Goal: Transaction & Acquisition: Purchase product/service

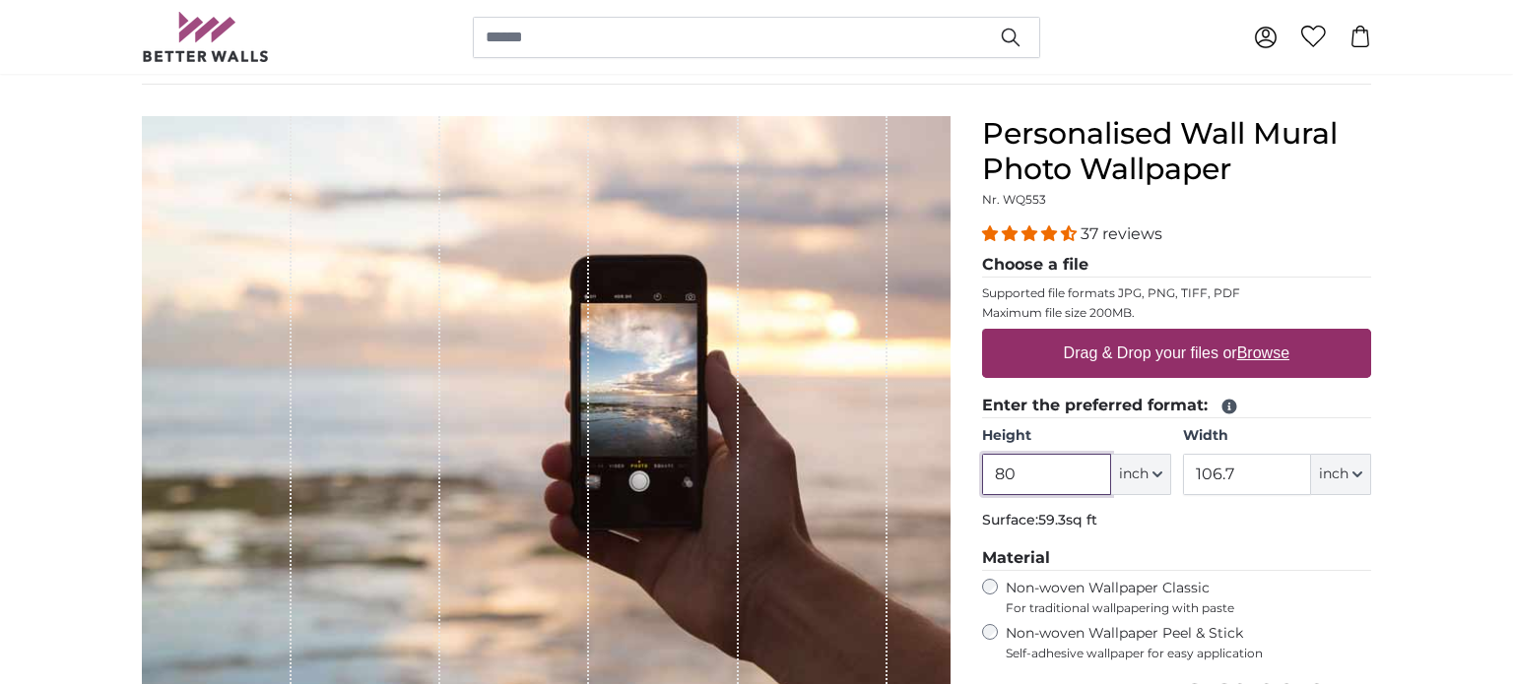
scroll to position [156, 0]
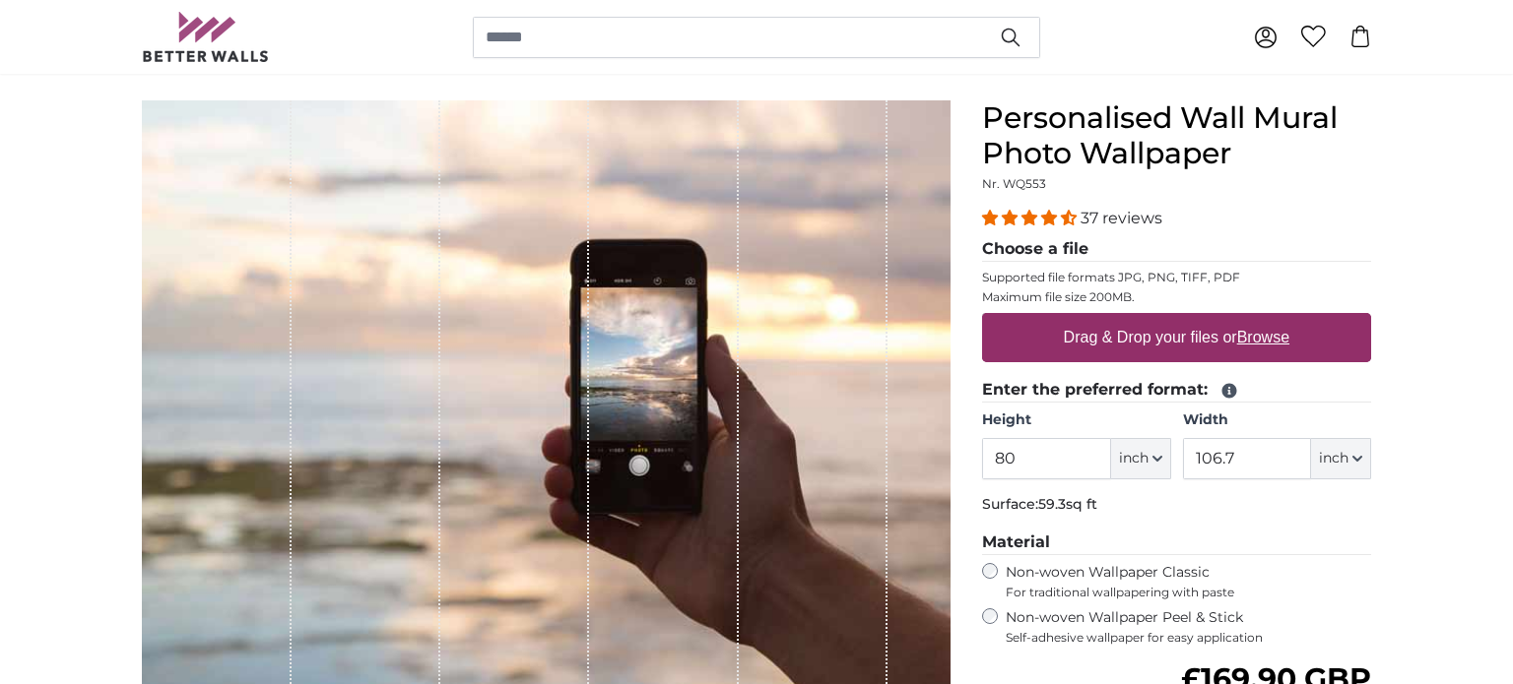
click at [1276, 340] on u "Browse" at bounding box center [1263, 337] width 52 height 17
click at [1276, 319] on input "Drag & Drop your files or Browse" at bounding box center [1176, 316] width 389 height 6
type input "**********"
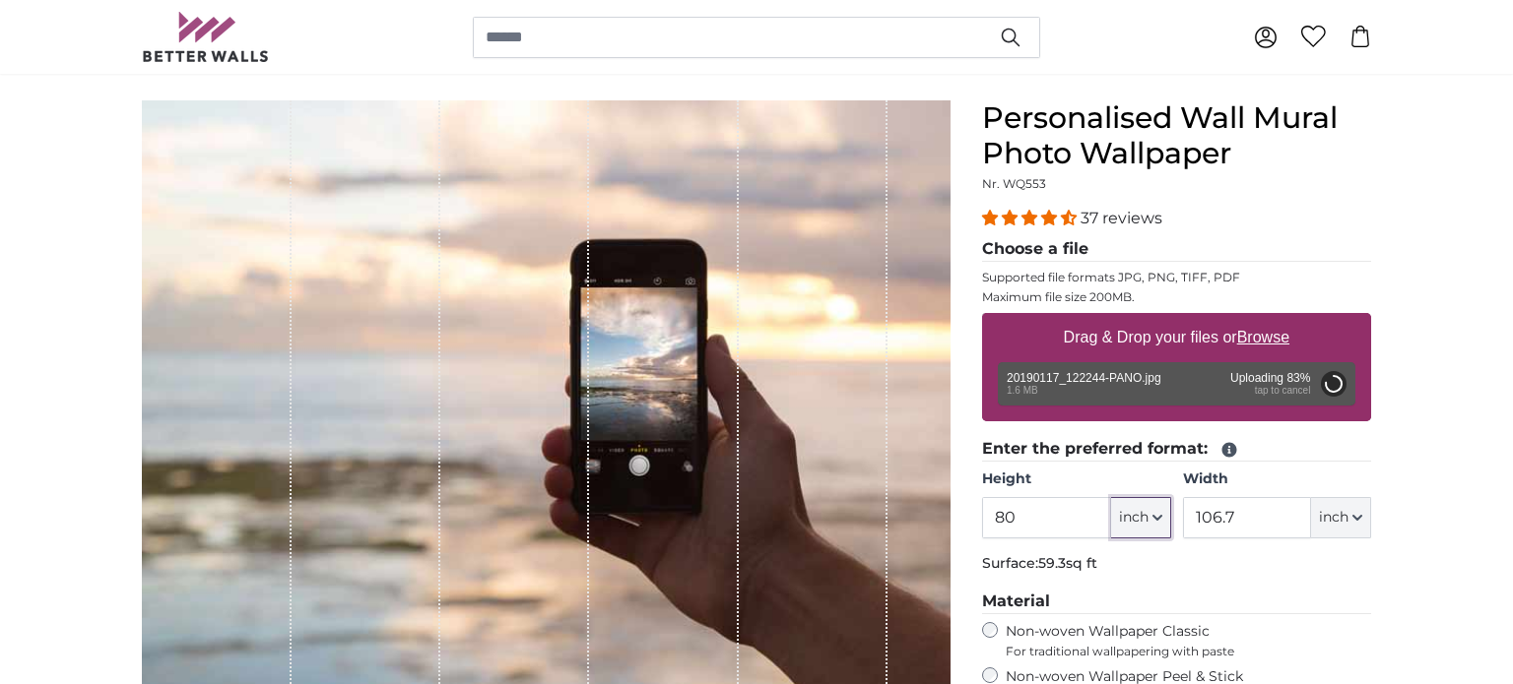
click at [1139, 521] on span "inch" at bounding box center [1134, 518] width 30 height 20
type input "58.7"
type input "244.6"
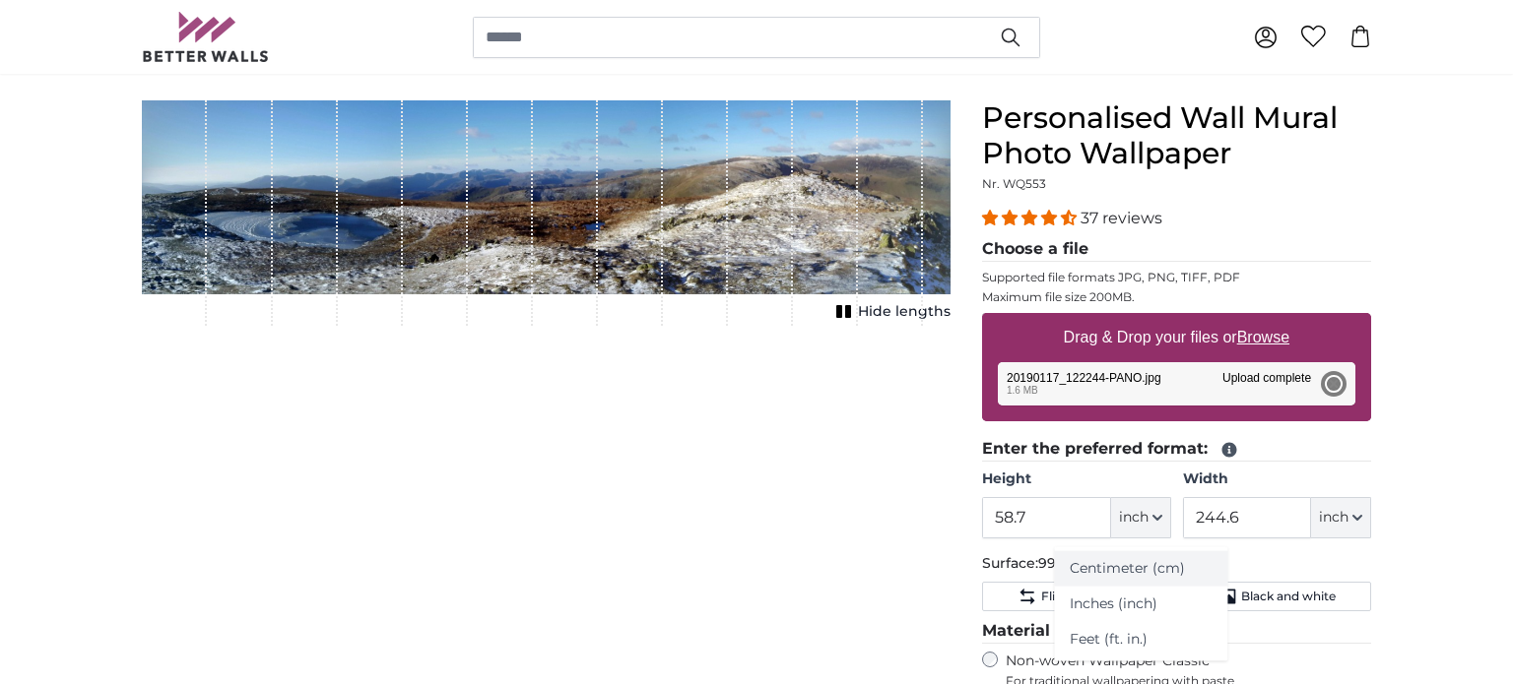
click at [1128, 567] on link "Centimeter (cm)" at bounding box center [1140, 569] width 173 height 35
type input "149.1"
type input "621.3"
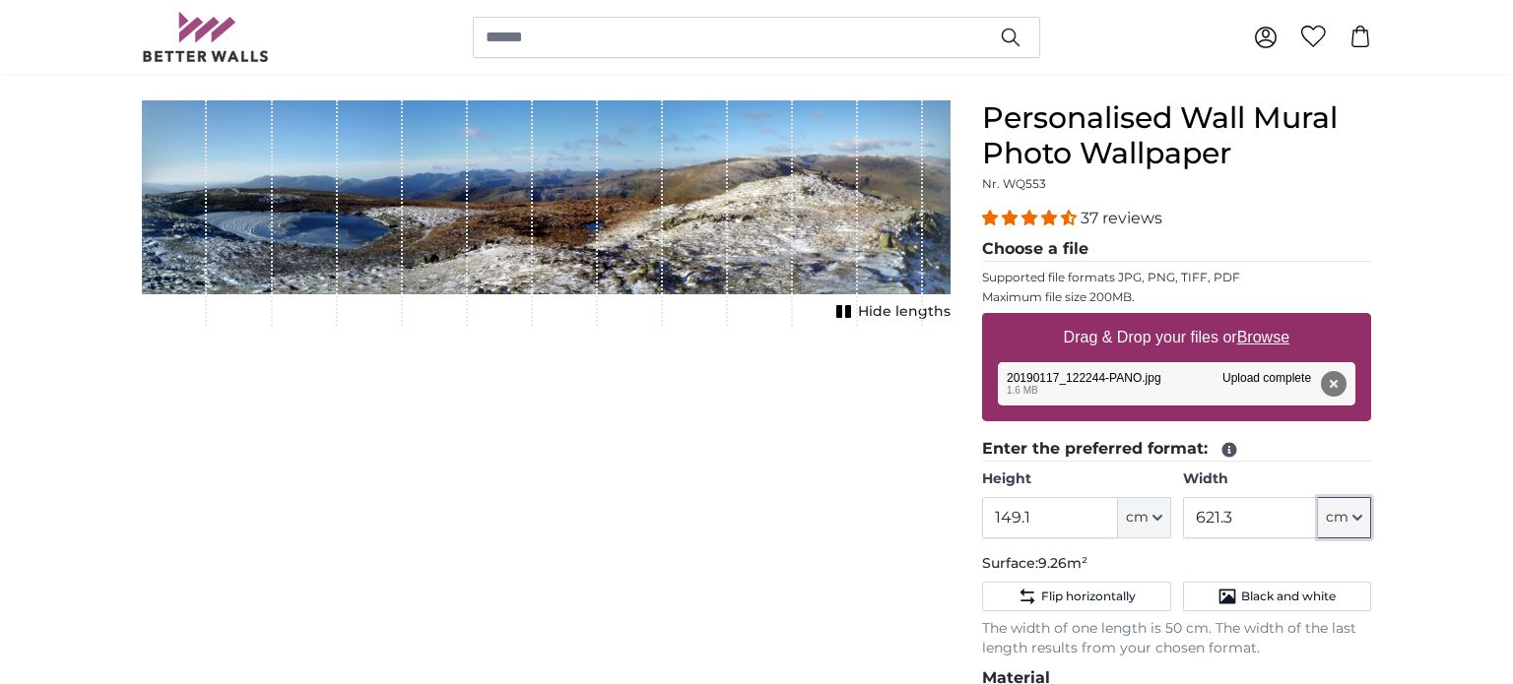
click at [1362, 507] on button "cm" at bounding box center [1344, 517] width 53 height 41
click at [1329, 565] on link "Centimeter (cm)" at bounding box center [1345, 569] width 173 height 35
click at [1047, 506] on input "149.1" at bounding box center [1049, 517] width 135 height 41
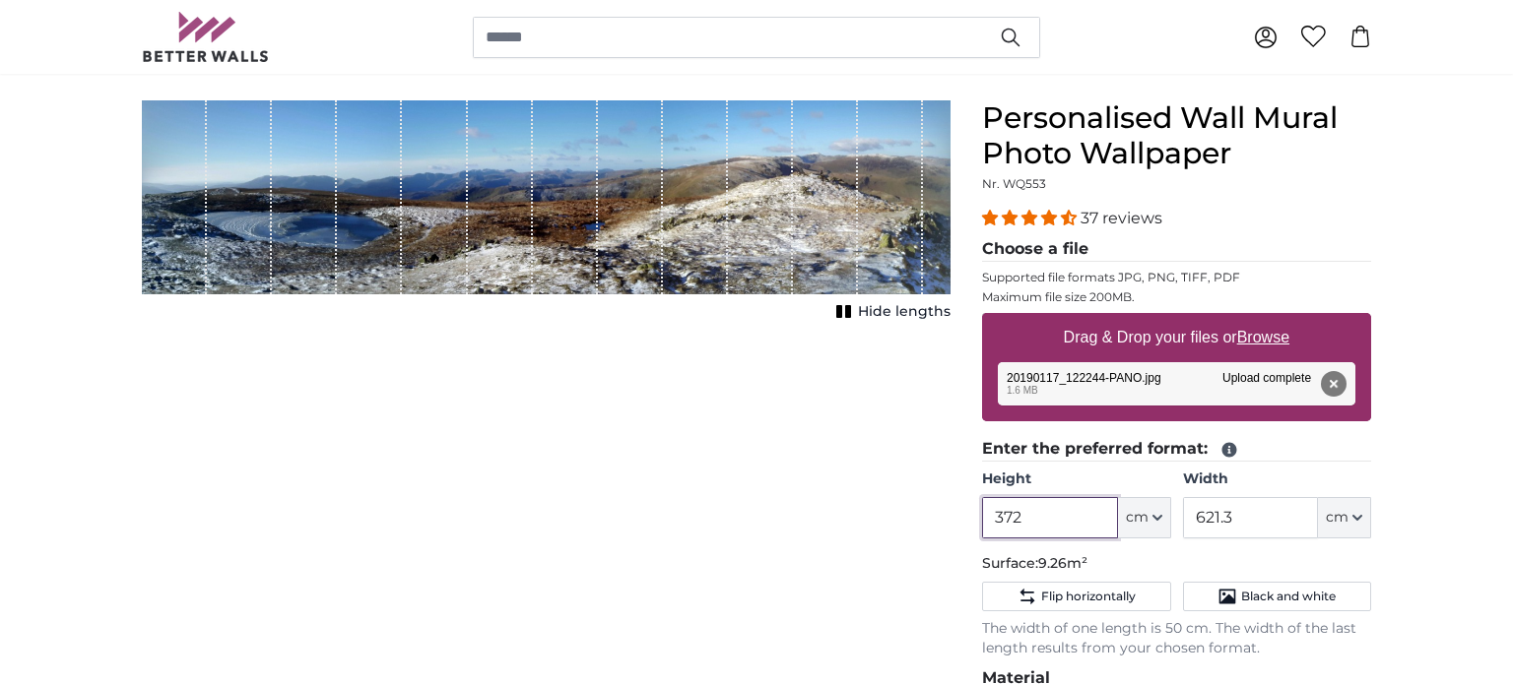
type input "372"
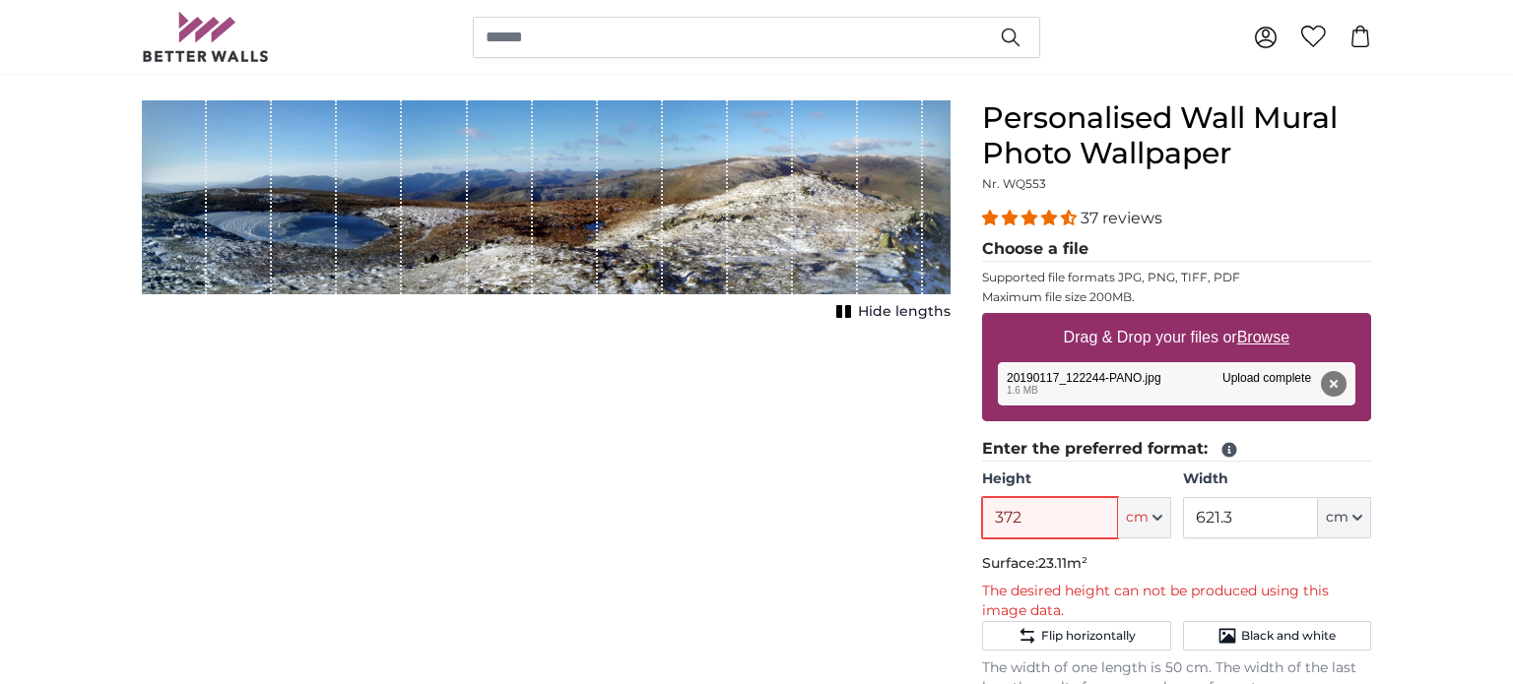
click at [1056, 519] on input "372" at bounding box center [1049, 517] width 135 height 41
type input "120"
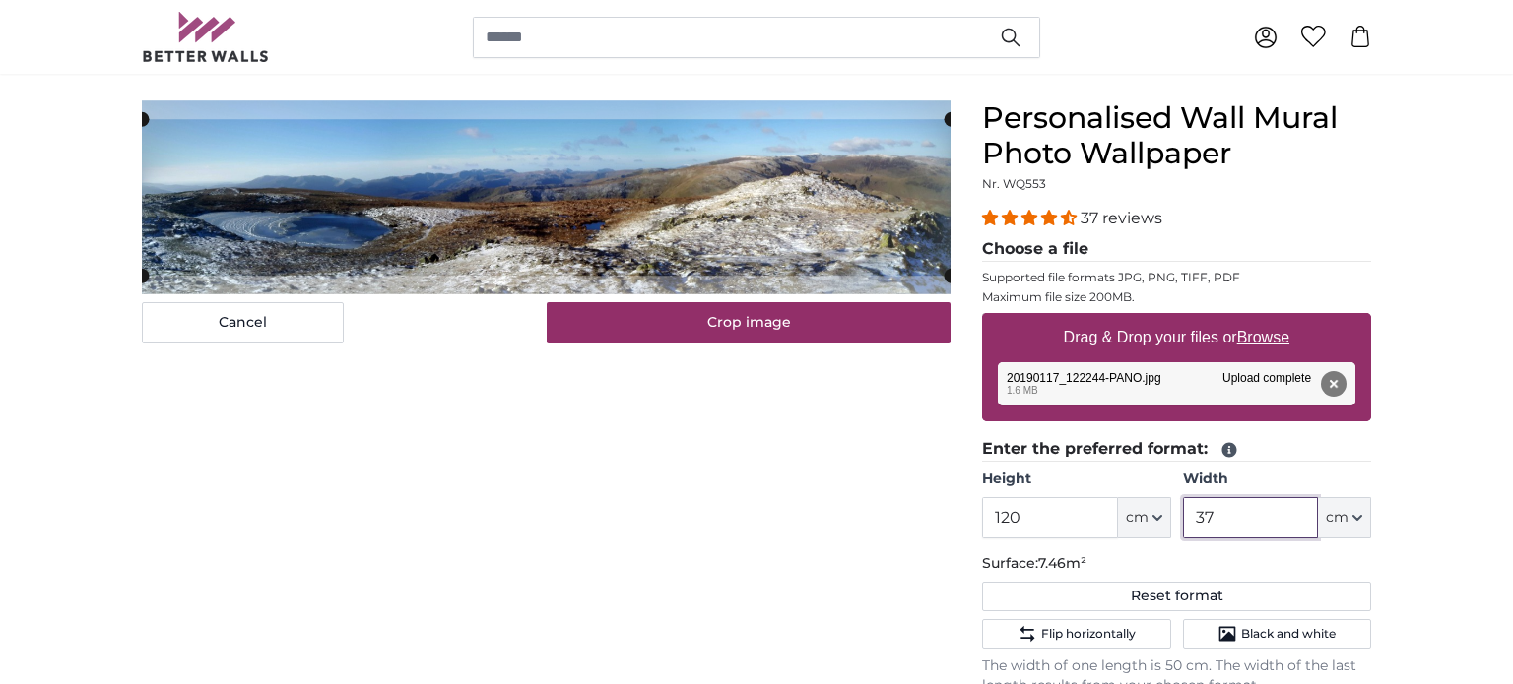
type input "371"
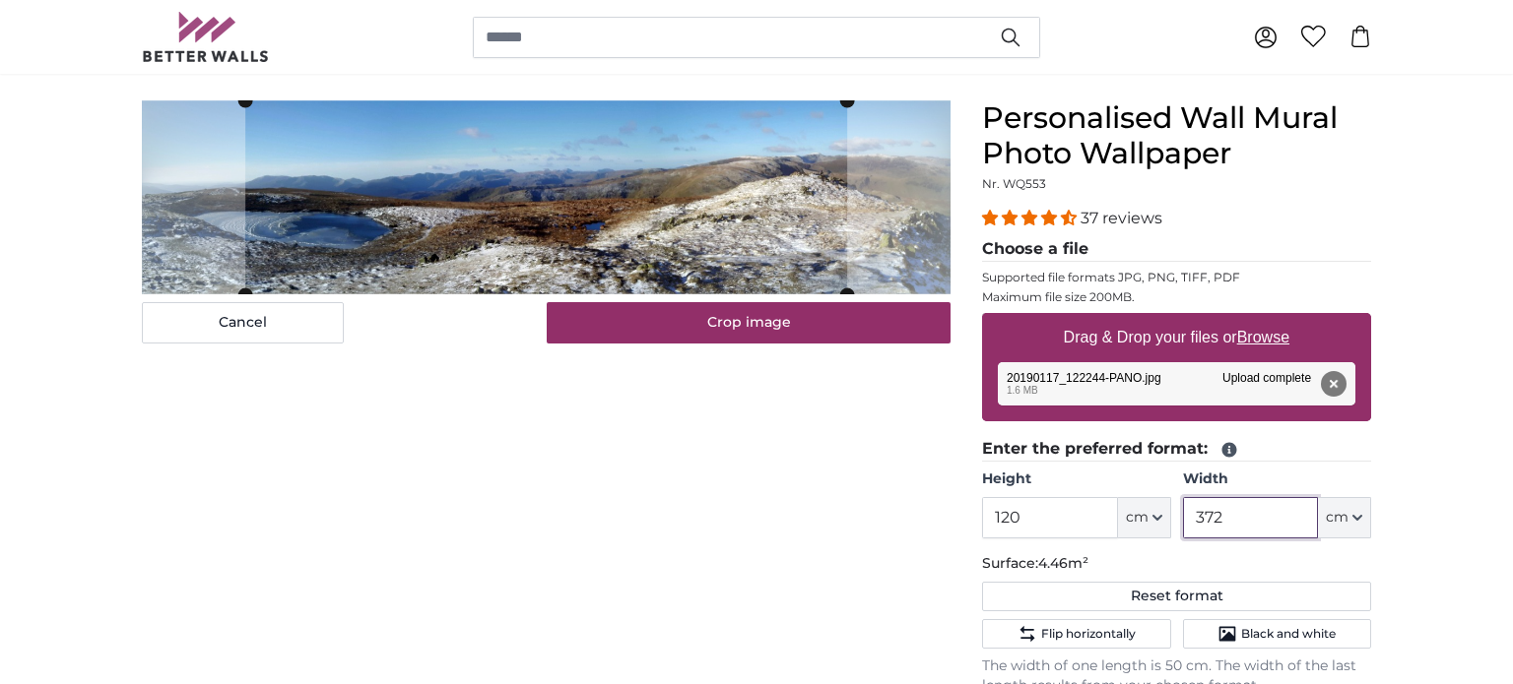
type input "372"
click at [544, 275] on cropper-handle at bounding box center [543, 197] width 602 height 194
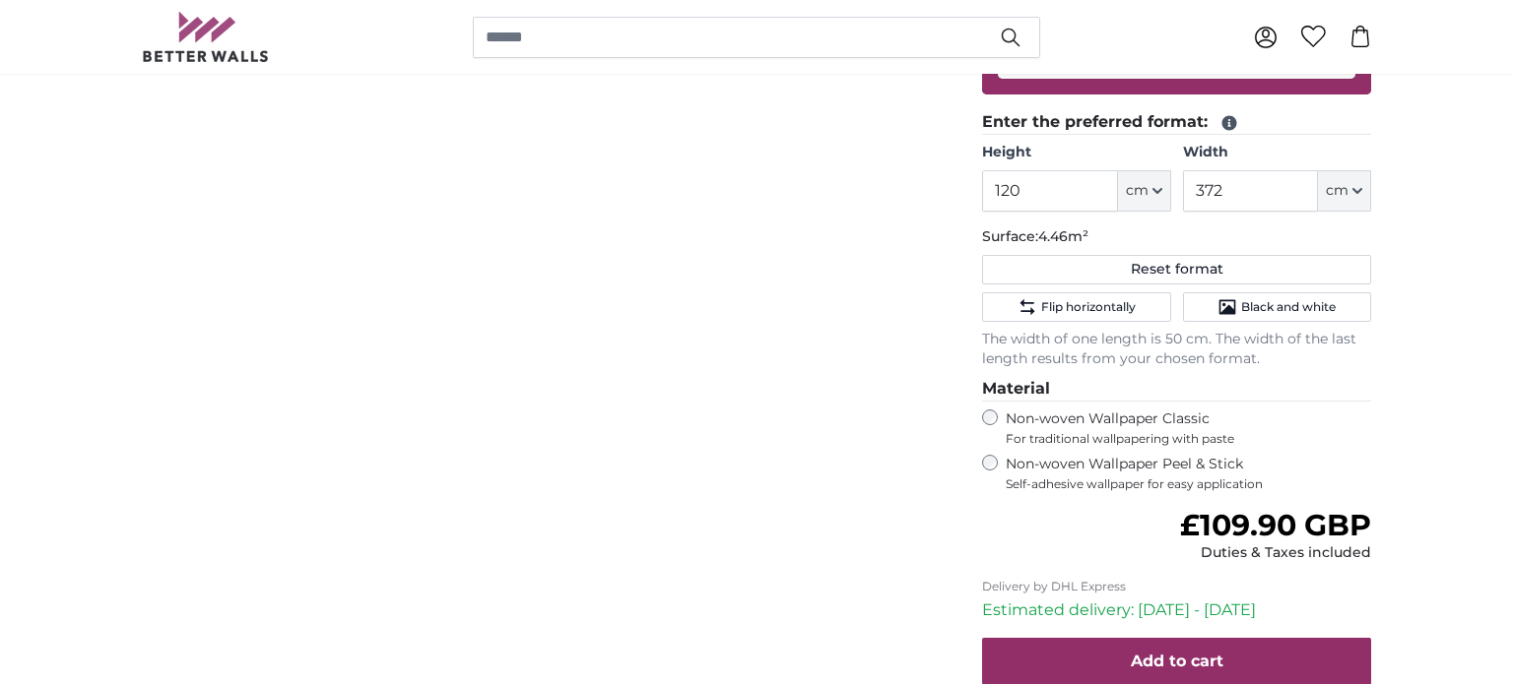
scroll to position [482, 0]
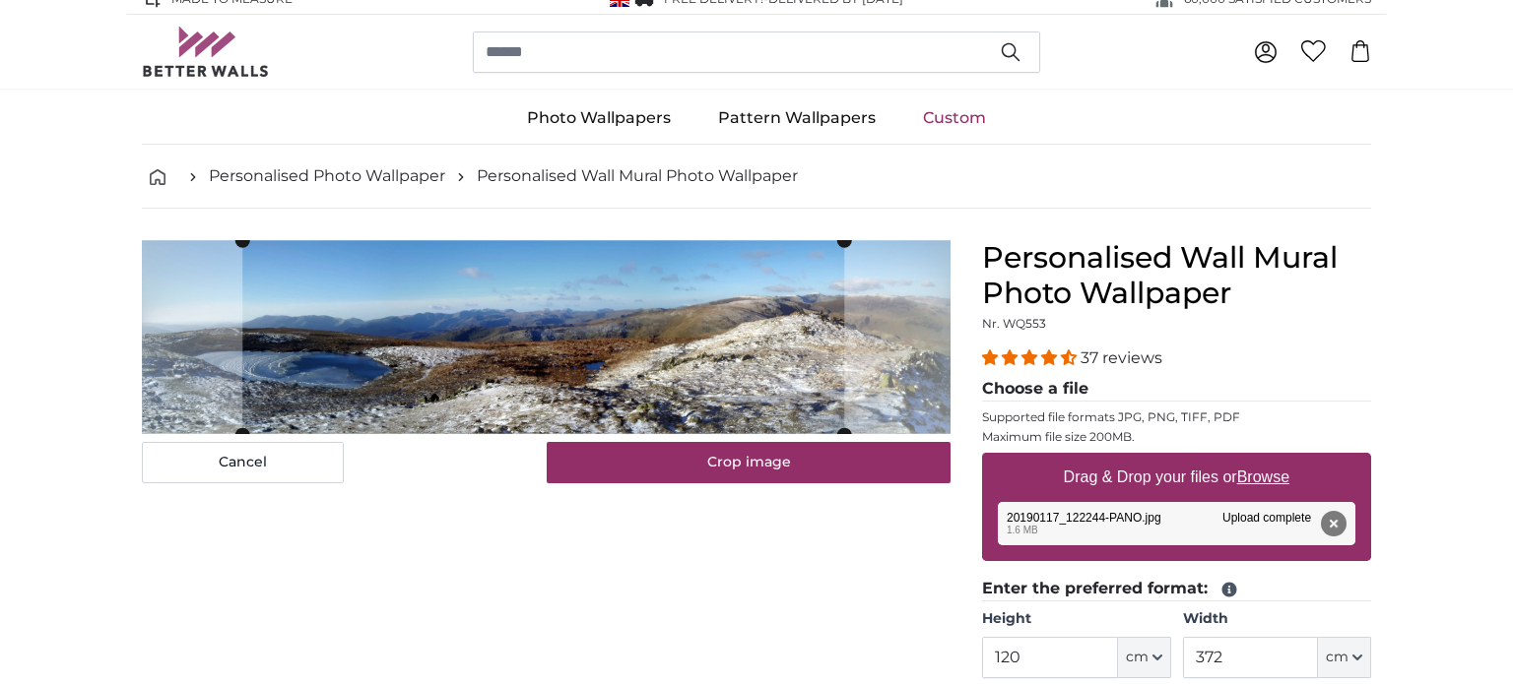
scroll to position [8, 0]
